Goal: Task Accomplishment & Management: Manage account settings

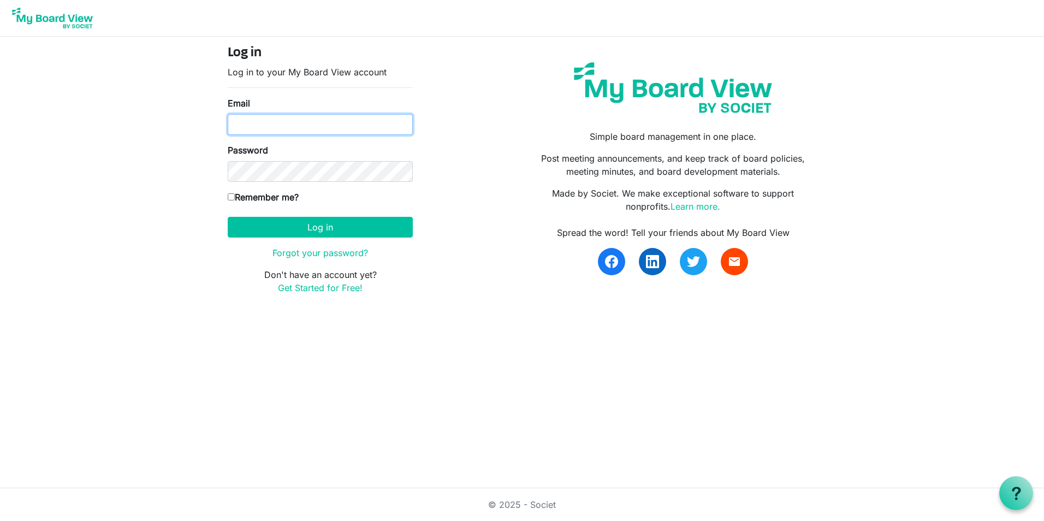
click at [233, 123] on input "Email" at bounding box center [320, 124] width 185 height 21
type input "[EMAIL_ADDRESS][DOMAIN_NAME]"
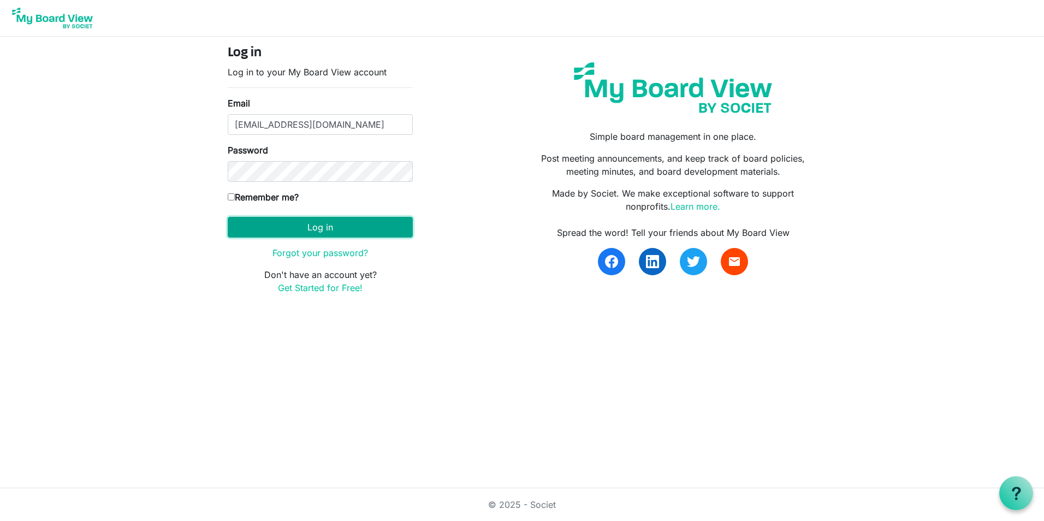
click at [334, 225] on button "Log in" at bounding box center [320, 227] width 185 height 21
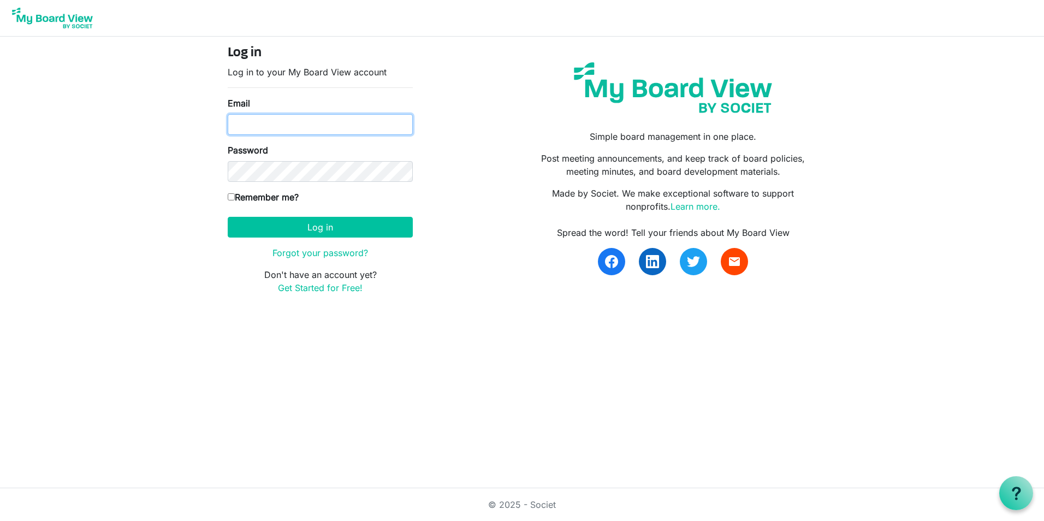
click at [241, 127] on input "Email" at bounding box center [320, 124] width 185 height 21
type input "[EMAIL_ADDRESS][DOMAIN_NAME]"
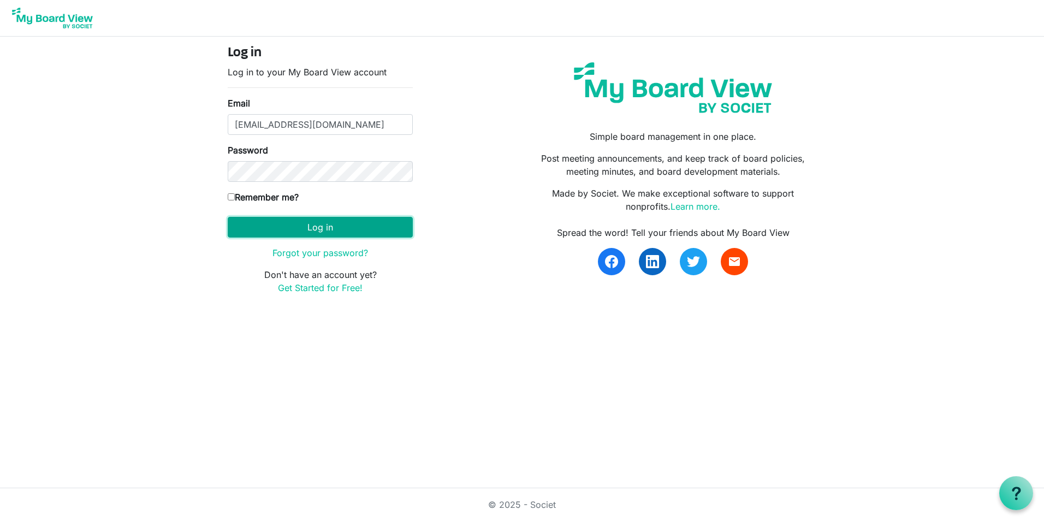
click at [332, 230] on button "Log in" at bounding box center [320, 227] width 185 height 21
